Goal: Information Seeking & Learning: Learn about a topic

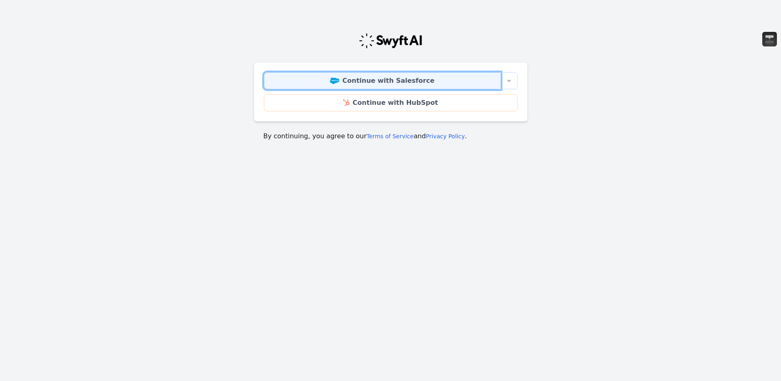
click at [355, 78] on link "Continue with Salesforce" at bounding box center [382, 80] width 237 height 17
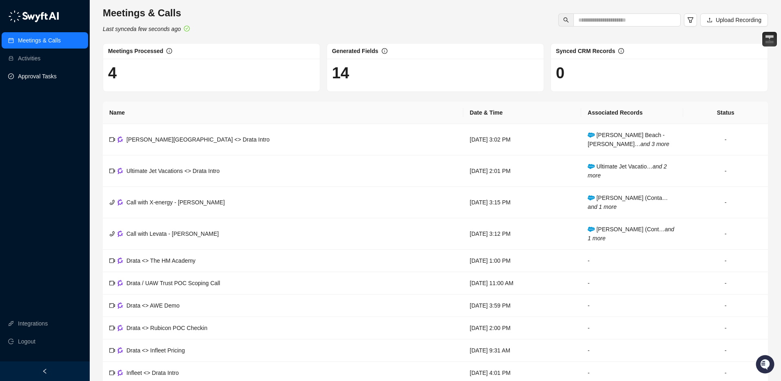
click at [46, 76] on link "Approval Tasks" at bounding box center [37, 76] width 39 height 16
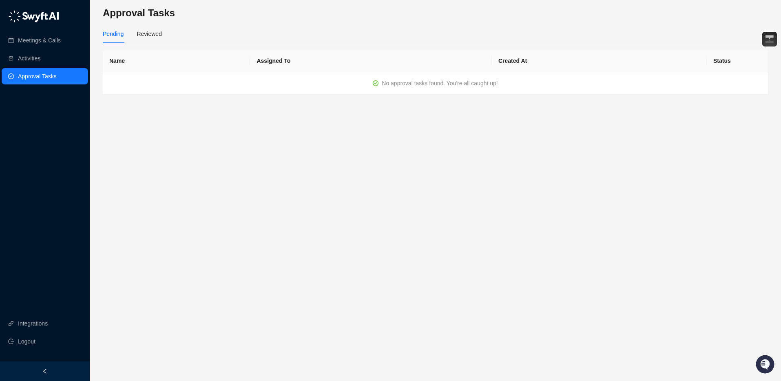
click at [176, 80] on td "No approval tasks found. You're all caught up!" at bounding box center [435, 83] width 665 height 22
click at [40, 53] on link "Activities" at bounding box center [29, 58] width 22 height 16
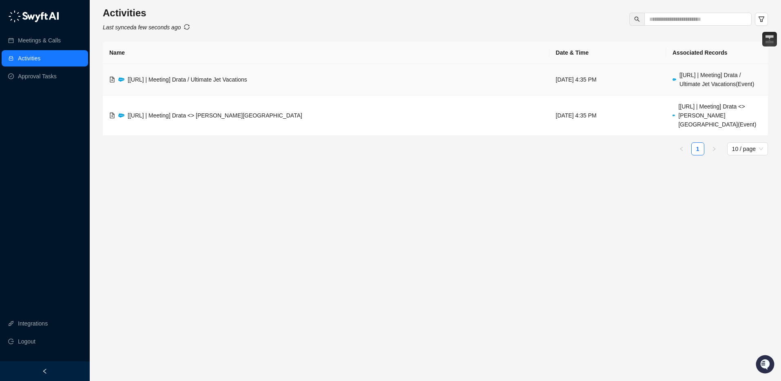
click at [202, 80] on span "[[URL] | Meeting] Drata / Ultimate Jet Vacations" at bounding box center [188, 79] width 120 height 7
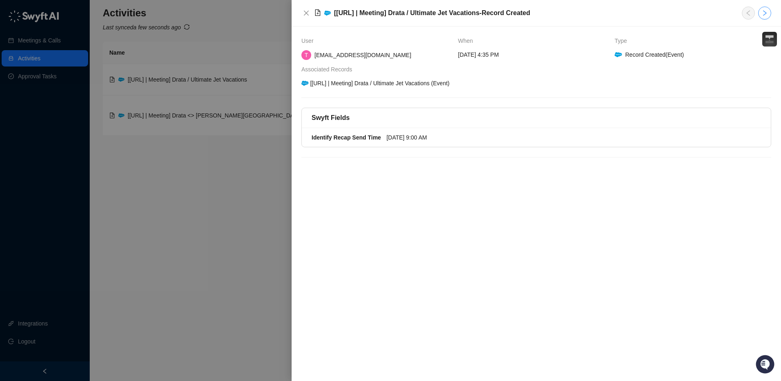
click at [770, 14] on button "button" at bounding box center [764, 13] width 13 height 13
click at [750, 15] on icon "left" at bounding box center [748, 13] width 7 height 7
click at [356, 138] on strong "Identify Recap Send Time" at bounding box center [346, 137] width 69 height 7
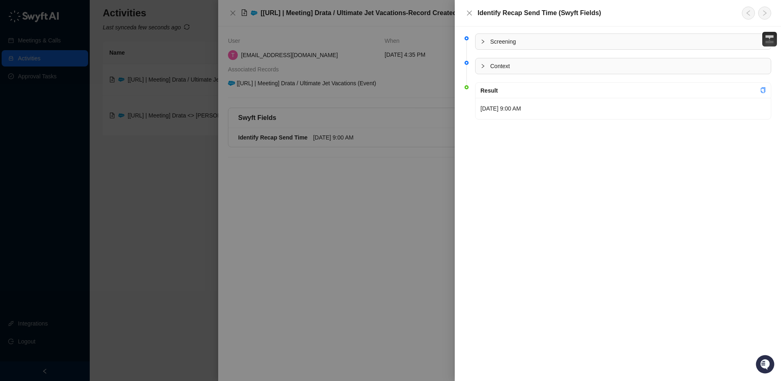
click at [490, 41] on span "Screening" at bounding box center [628, 41] width 276 height 9
click at [489, 64] on div at bounding box center [485, 66] width 10 height 9
click at [265, 80] on div at bounding box center [390, 190] width 781 height 381
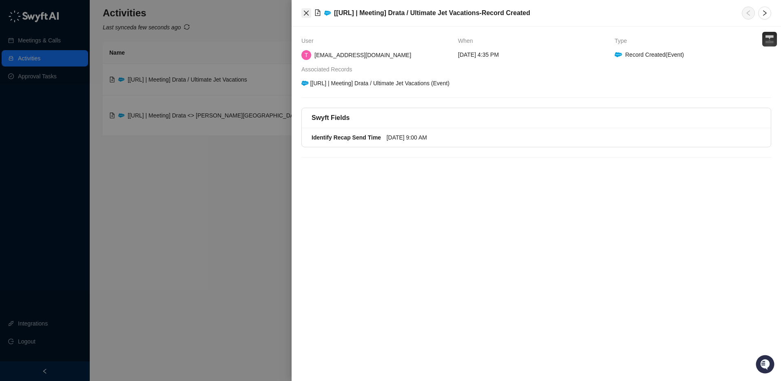
click at [304, 15] on icon "close" at bounding box center [306, 13] width 7 height 7
